Goal: Find contact information: Find contact information

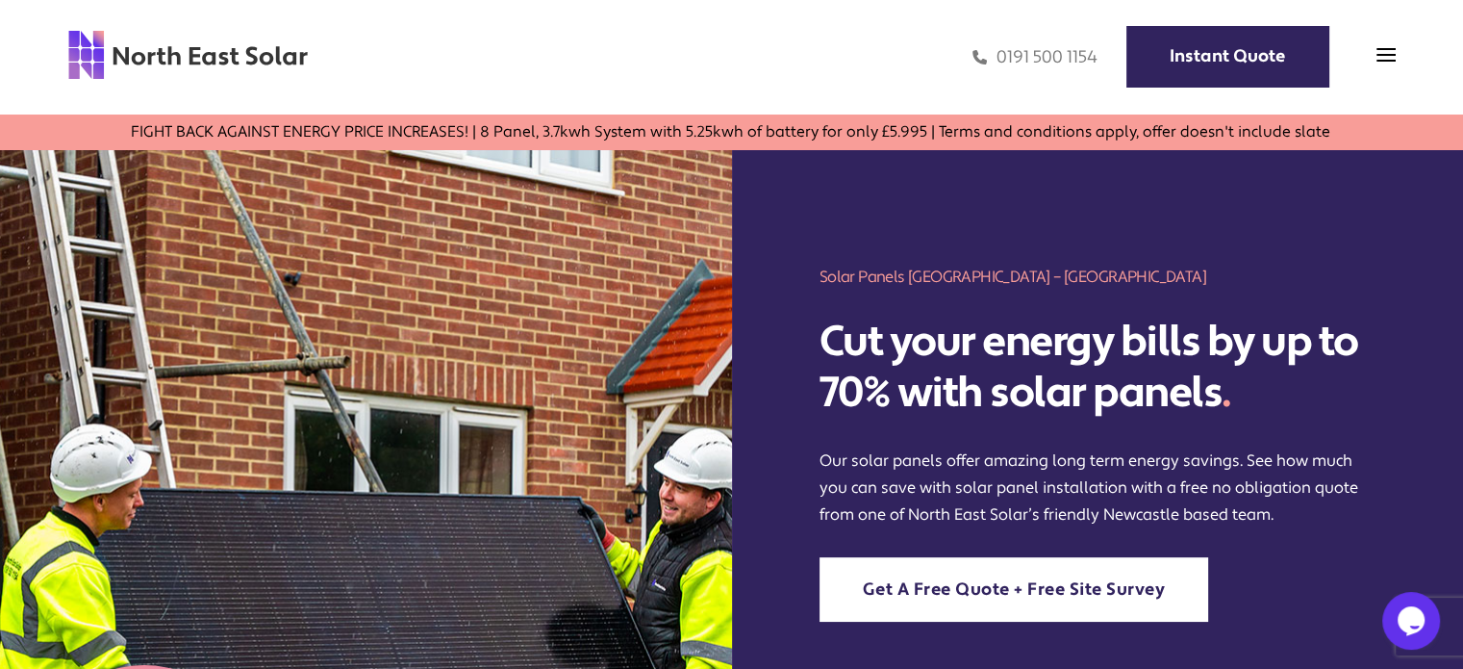
click at [1380, 41] on div "0191 500 1154 Instant Quote" at bounding box center [852, 57] width 1087 height 56
click at [1385, 52] on img at bounding box center [1386, 54] width 19 height 19
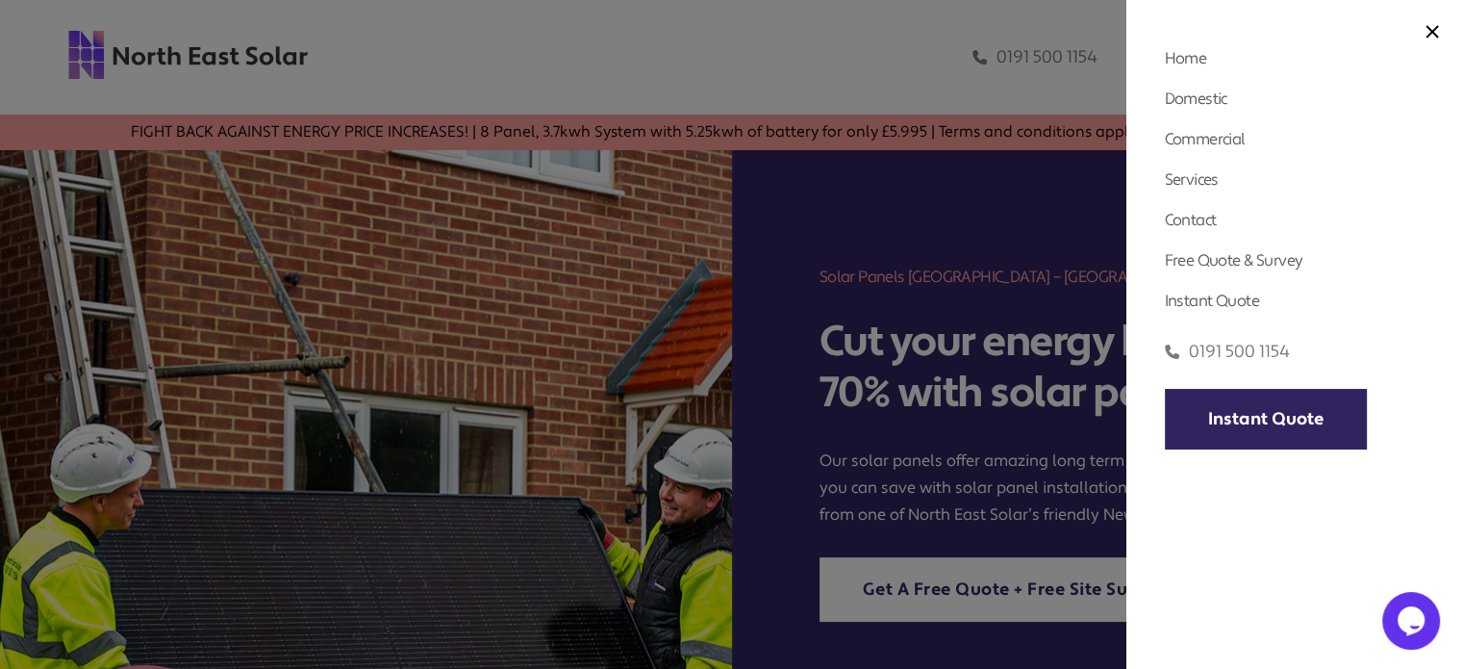
click at [1447, 26] on div "Home Domestic Domestic Solar Panels Domestic Solar Finance Process Commercial C…" at bounding box center [1295, 334] width 337 height 669
click at [1436, 26] on img at bounding box center [1432, 31] width 13 height 13
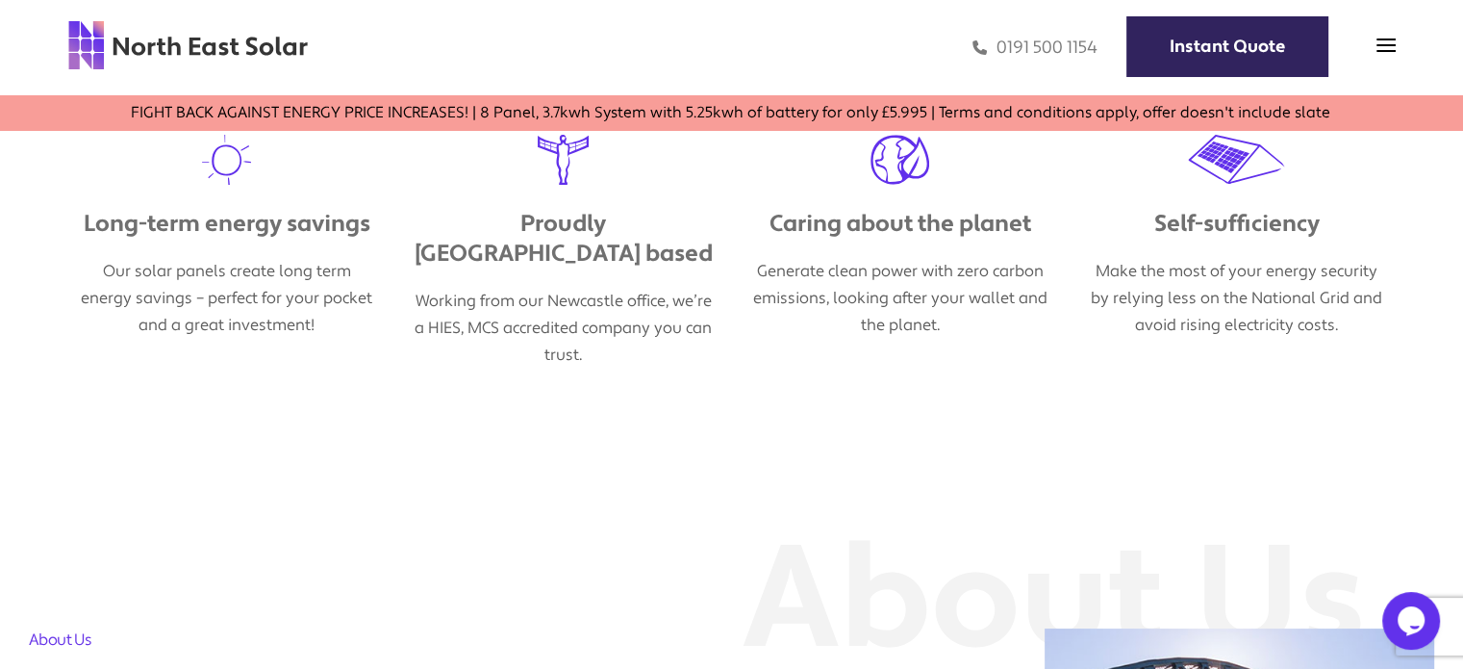
scroll to position [954, 0]
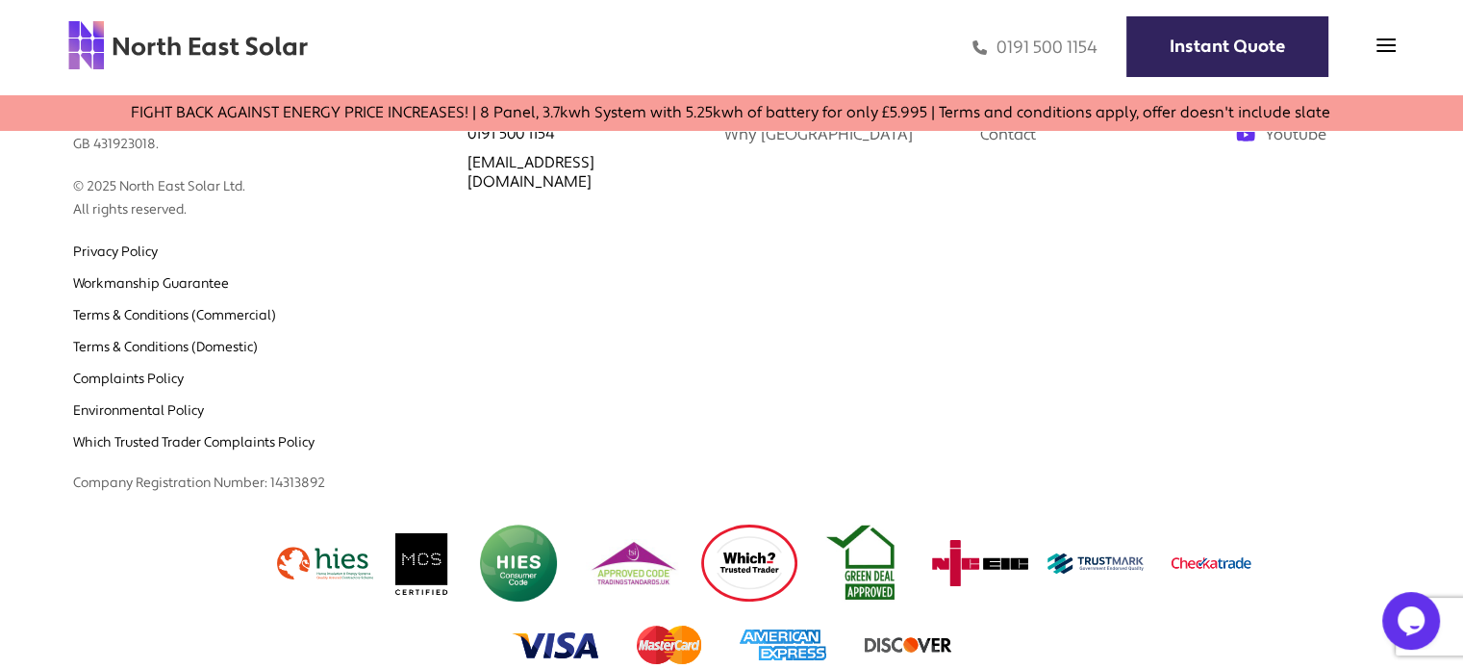
scroll to position [2655, 0]
click at [426, 560] on img at bounding box center [422, 562] width 59 height 77
